Goal: Information Seeking & Learning: Learn about a topic

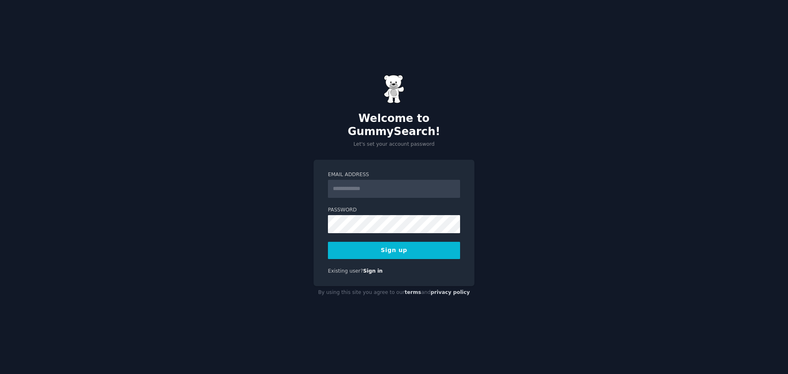
click at [397, 185] on input "Email Address" at bounding box center [394, 189] width 132 height 18
type input "**********"
click at [381, 244] on button "Sign up" at bounding box center [394, 250] width 132 height 17
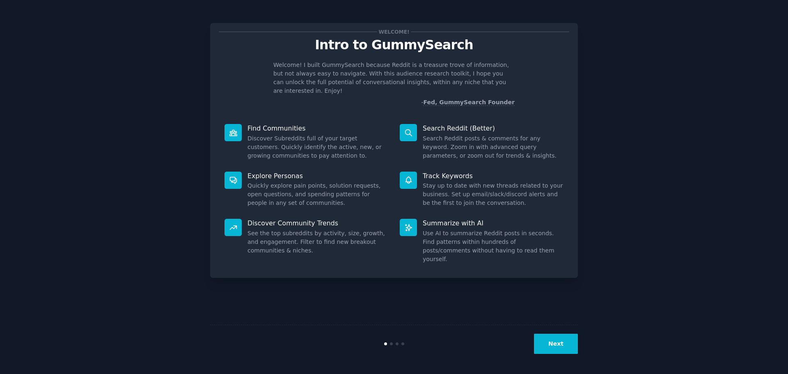
click at [567, 340] on button "Next" at bounding box center [556, 344] width 44 height 20
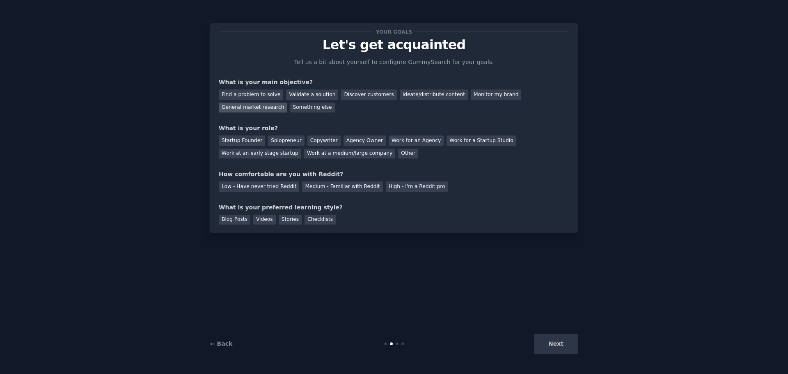
click at [287, 103] on div "General market research" at bounding box center [253, 108] width 69 height 10
click at [403, 142] on div "Work for an Agency" at bounding box center [415, 140] width 55 height 10
click at [308, 190] on div "Medium - Familiar with Reddit" at bounding box center [342, 186] width 80 height 10
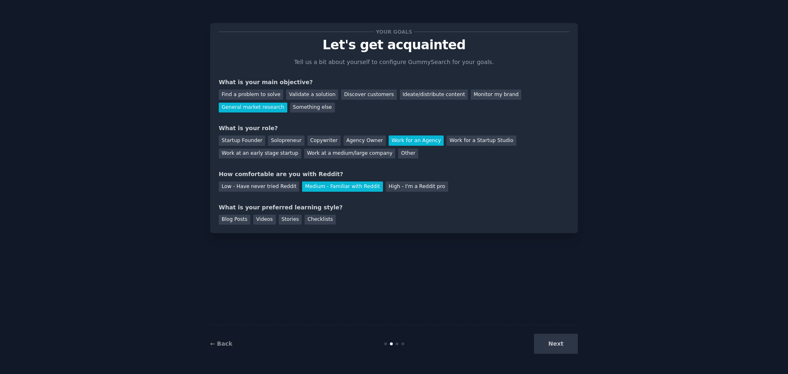
click at [554, 340] on div "Next" at bounding box center [516, 344] width 123 height 20
click at [232, 223] on div "Blog Posts" at bounding box center [235, 220] width 32 height 10
click at [258, 221] on div "Videos" at bounding box center [264, 220] width 23 height 10
click at [279, 219] on div "Stories" at bounding box center [290, 220] width 23 height 10
click at [311, 217] on div "Checklists" at bounding box center [319, 220] width 31 height 10
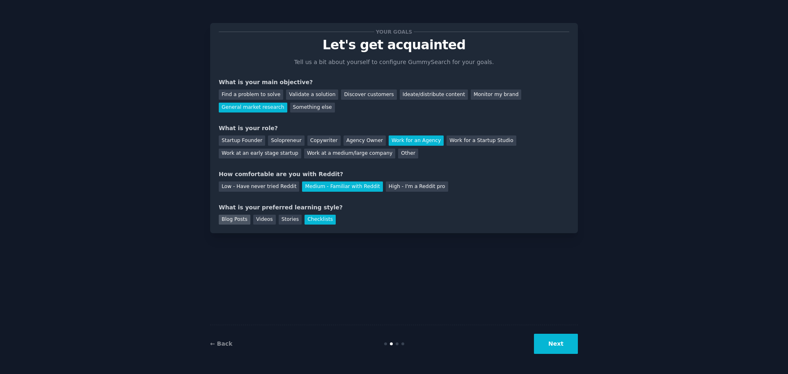
click at [235, 220] on div "Blog Posts" at bounding box center [235, 220] width 32 height 10
click at [555, 340] on button "Next" at bounding box center [556, 344] width 44 height 20
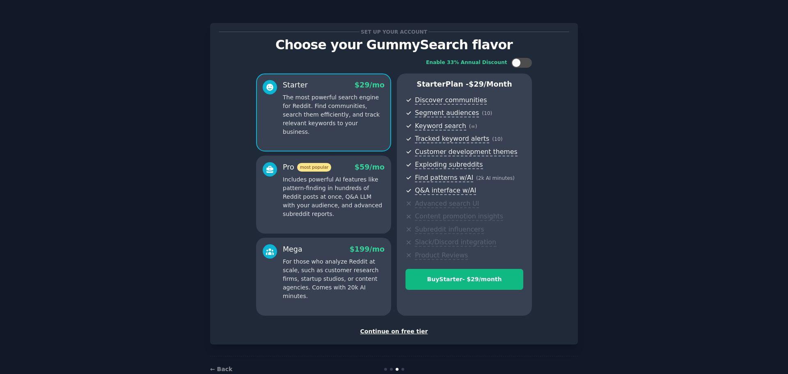
click at [402, 330] on div "Continue on free tier" at bounding box center [394, 331] width 350 height 9
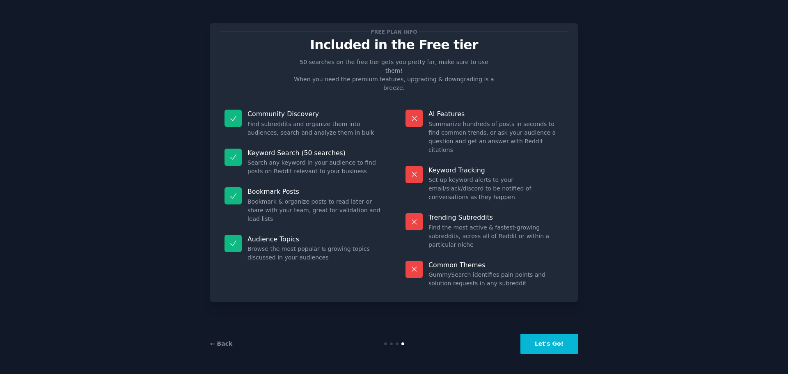
click at [556, 338] on button "Let's Go!" at bounding box center [548, 344] width 57 height 20
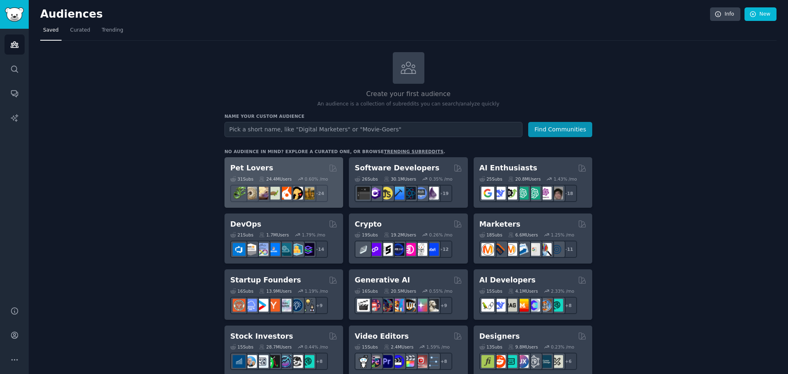
click at [297, 165] on div "Pet Lovers" at bounding box center [283, 168] width 107 height 10
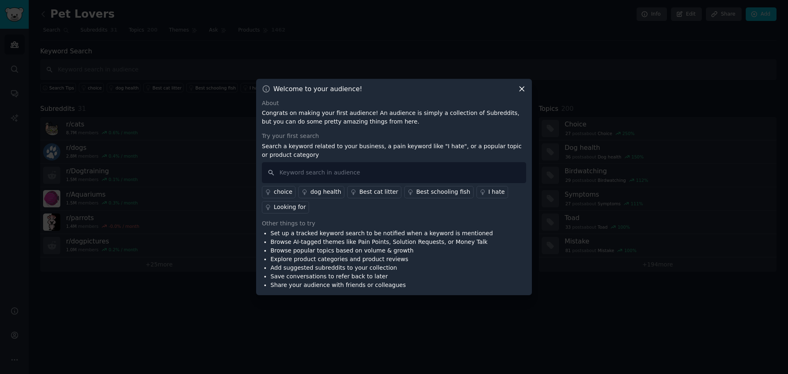
click at [325, 190] on div "dog health" at bounding box center [325, 191] width 31 height 9
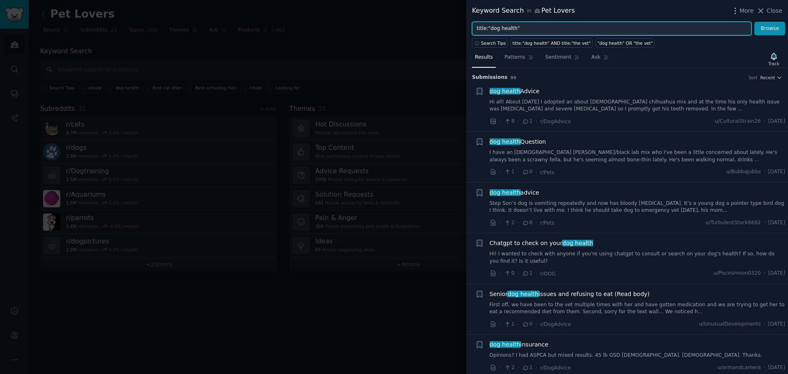
click at [560, 29] on input "title:"dog health"" at bounding box center [611, 29] width 279 height 14
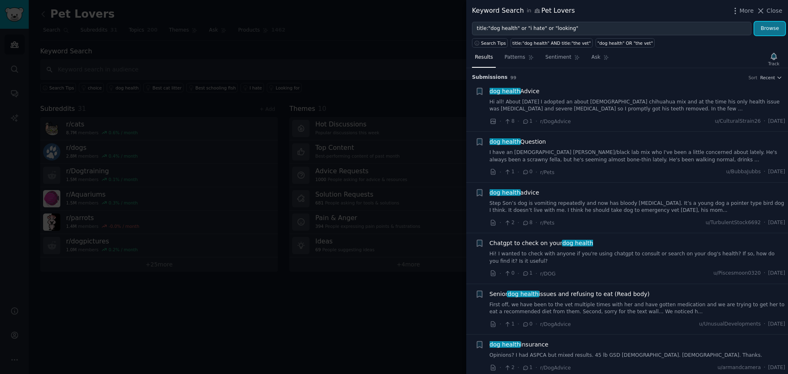
click at [758, 25] on button "Browse" at bounding box center [769, 29] width 31 height 14
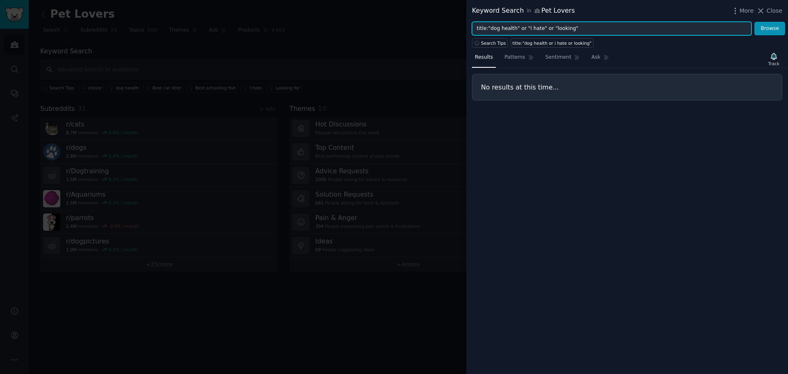
click at [586, 25] on input "title:"dog health" or "i hate" or "looking"" at bounding box center [611, 29] width 279 height 14
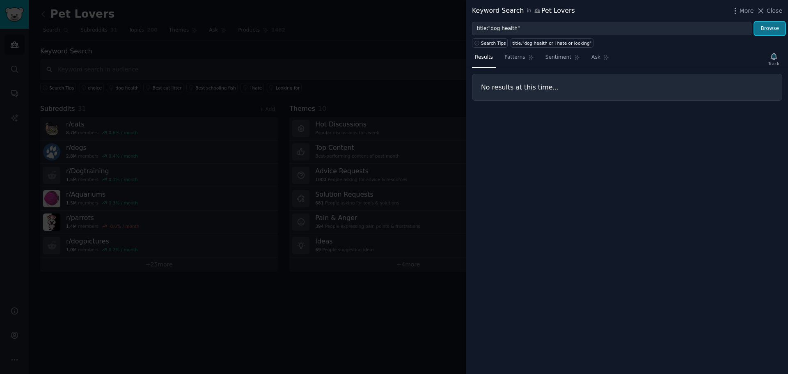
click at [761, 29] on button "Browse" at bounding box center [769, 29] width 31 height 14
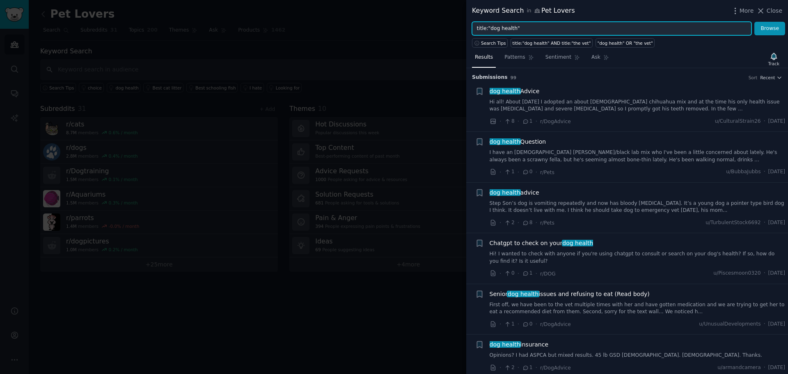
drag, startPoint x: 512, startPoint y: 30, endPoint x: 489, endPoint y: 36, distance: 24.4
click at [489, 36] on div "Keyword Search in Pet Lovers More Close title:"dog health" Browse Search Tips t…" at bounding box center [627, 187] width 322 height 374
click at [754, 22] on button "Browse" at bounding box center [769, 29] width 31 height 14
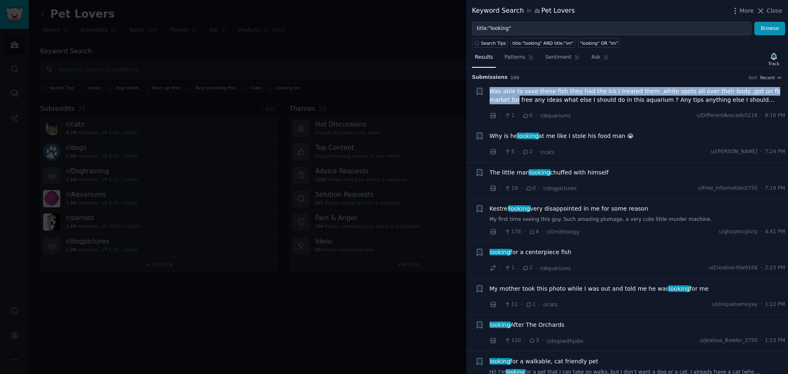
click at [786, 82] on div "Submission s 100 Sort Recent + Was able to save these fish they had the ick I t…" at bounding box center [627, 221] width 322 height 306
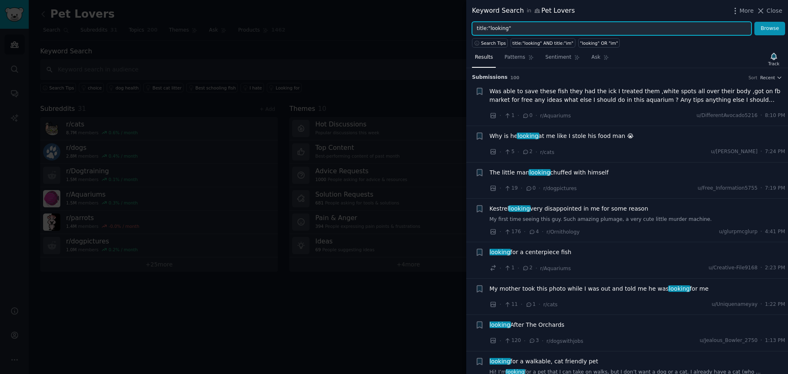
click at [505, 27] on input "title:"looking"" at bounding box center [611, 29] width 279 height 14
type input "title:"treat""
click at [754, 22] on button "Browse" at bounding box center [769, 29] width 31 height 14
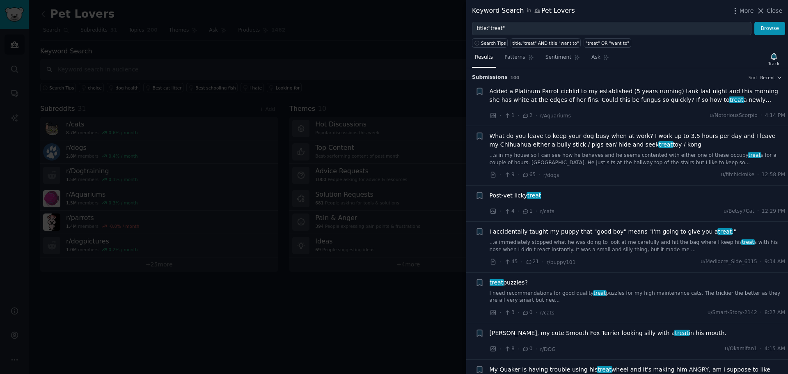
click at [601, 232] on span "I accidentally taught my puppy that "good boy" means "I'm going to give you a t…" at bounding box center [612, 231] width 247 height 9
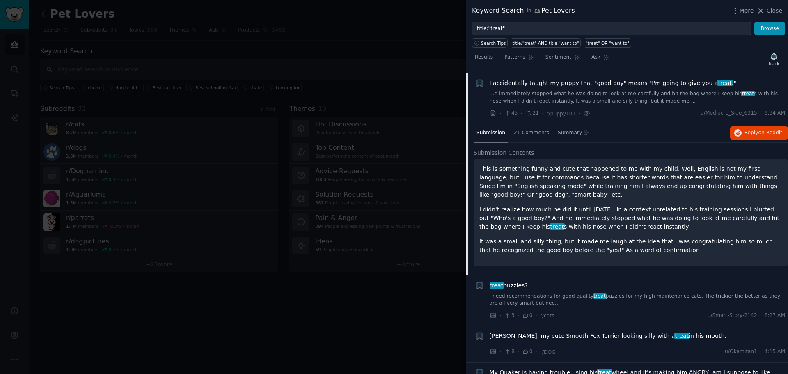
scroll to position [153, 0]
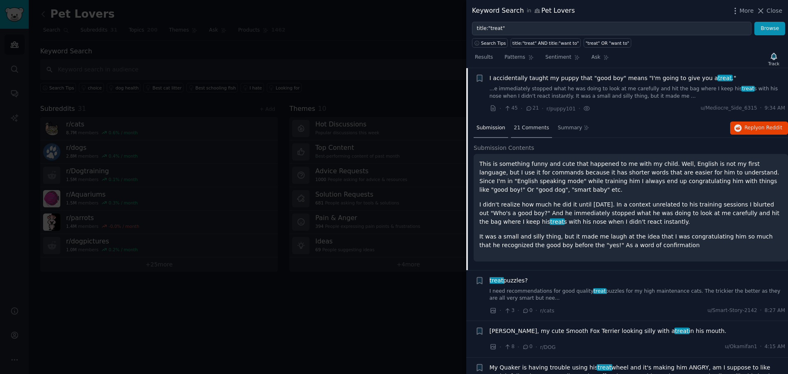
click at [523, 127] on span "21 Comments" at bounding box center [531, 127] width 35 height 7
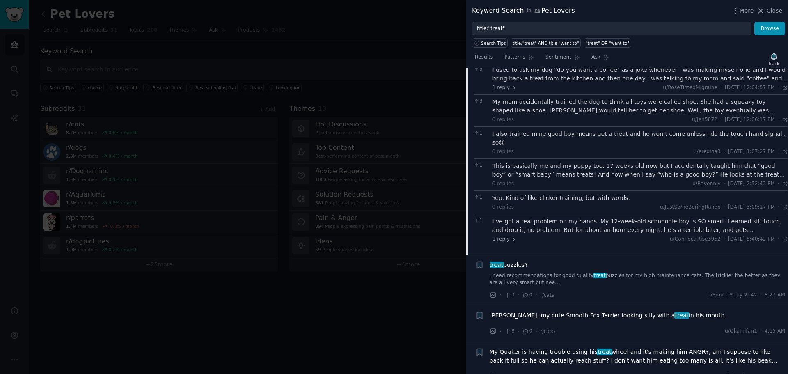
scroll to position [0, 0]
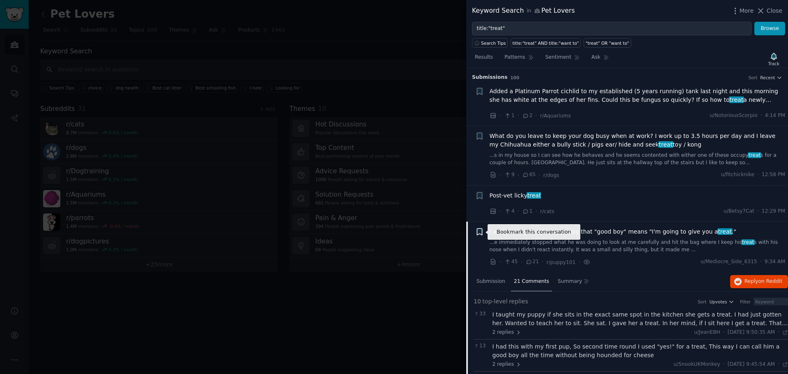
click at [481, 229] on icon "button" at bounding box center [479, 231] width 5 height 7
type input "hook"
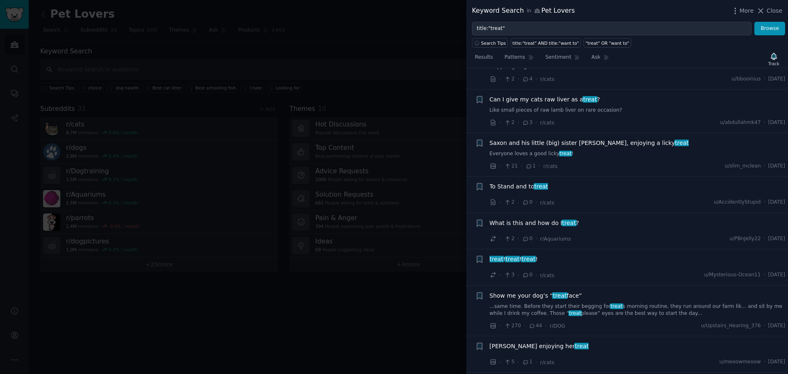
scroll to position [4313, 0]
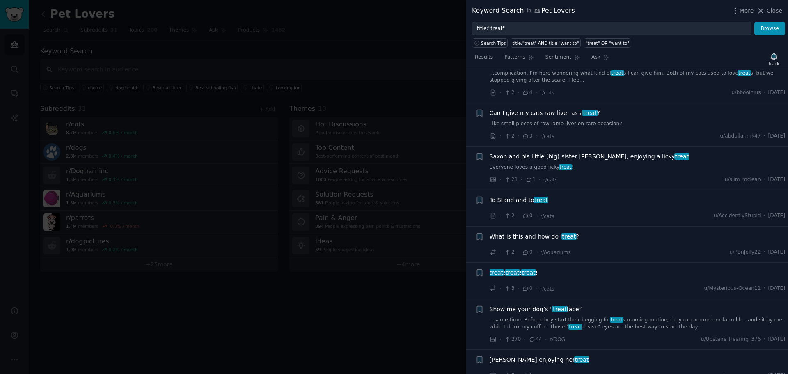
click at [491, 305] on span "Show me your dog’s “ treat face”" at bounding box center [535, 309] width 92 height 9
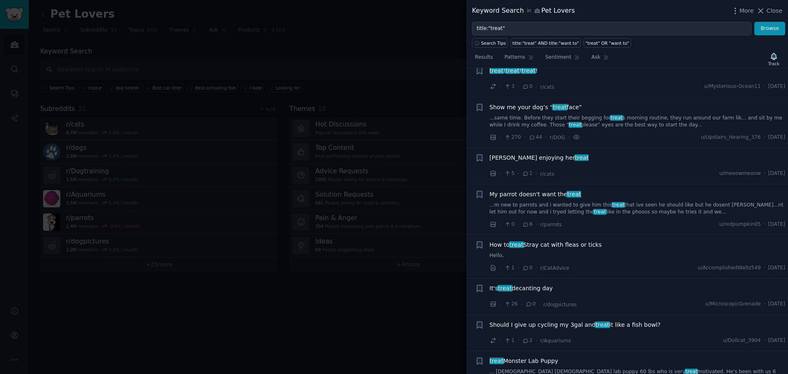
scroll to position [4166, 0]
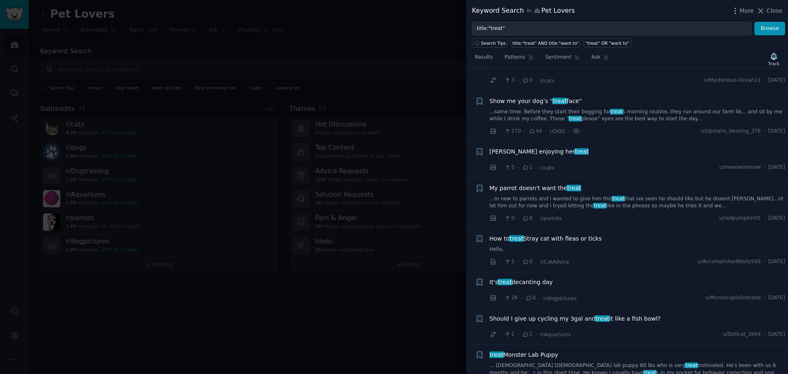
click at [490, 279] on div "It's treat decanting day · 26 · 0 · r/dogpictures u/MicroscopicGrenade · [DATE]" at bounding box center [637, 290] width 296 height 25
click at [479, 98] on icon "button" at bounding box center [479, 101] width 5 height 7
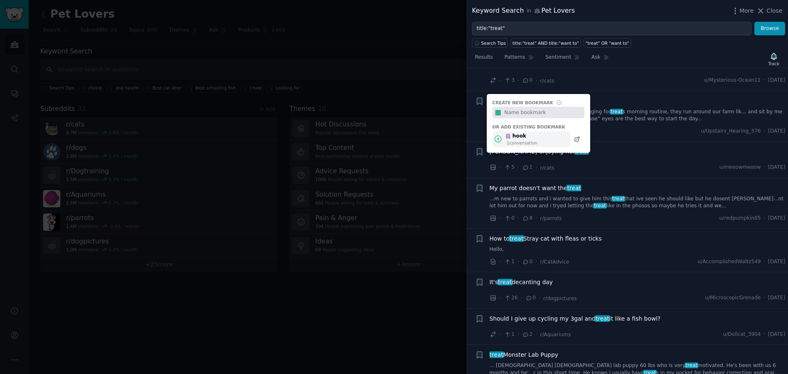
click at [499, 135] on icon at bounding box center [497, 139] width 9 height 9
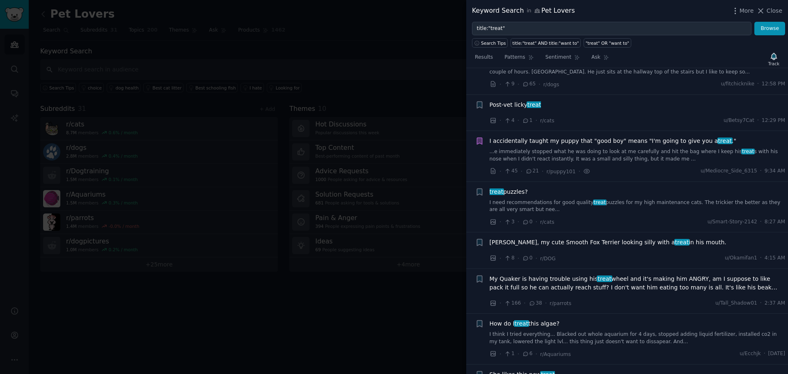
scroll to position [0, 0]
